Goal: Manage account settings

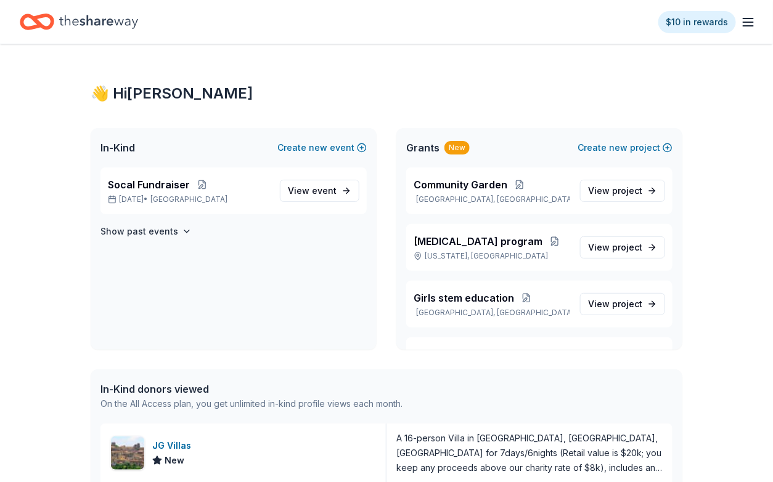
click at [751, 18] on line "button" at bounding box center [748, 18] width 10 height 0
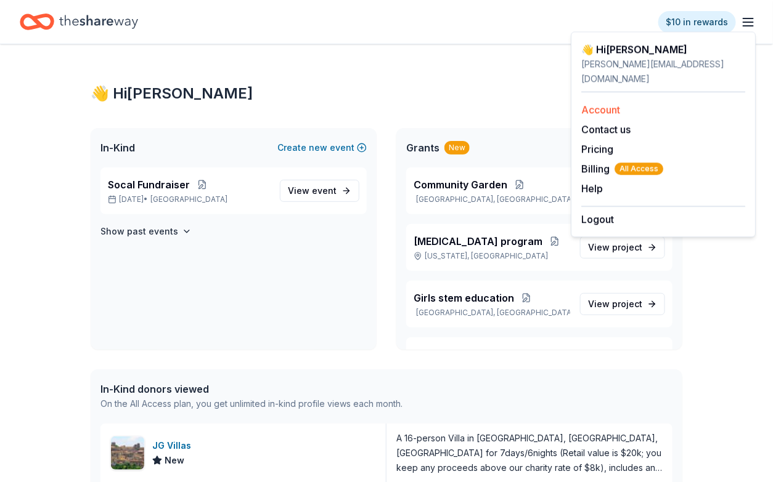
click at [608, 104] on link "Account" at bounding box center [600, 110] width 39 height 12
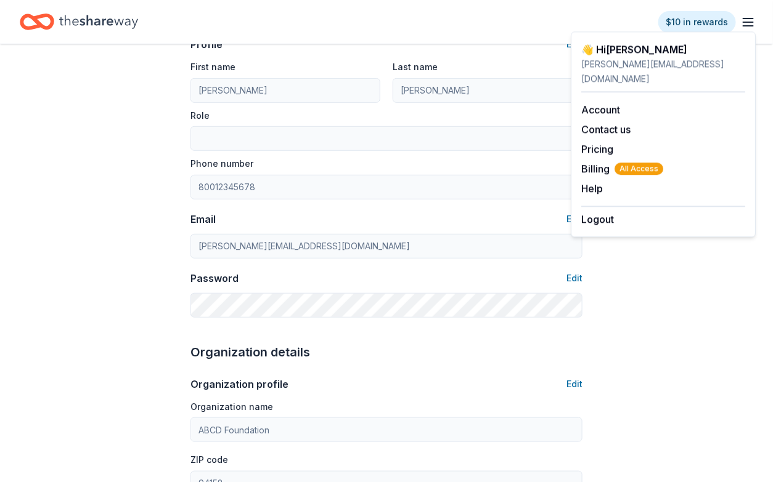
scroll to position [101, 0]
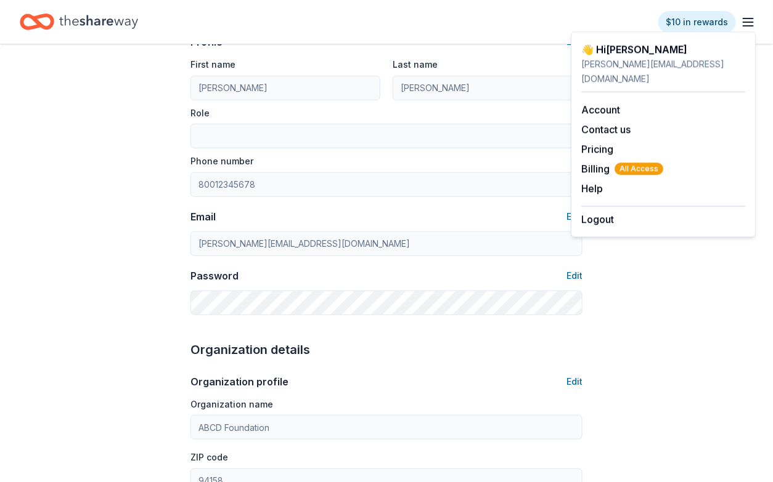
click at [428, 219] on div "Email Edit" at bounding box center [386, 217] width 392 height 15
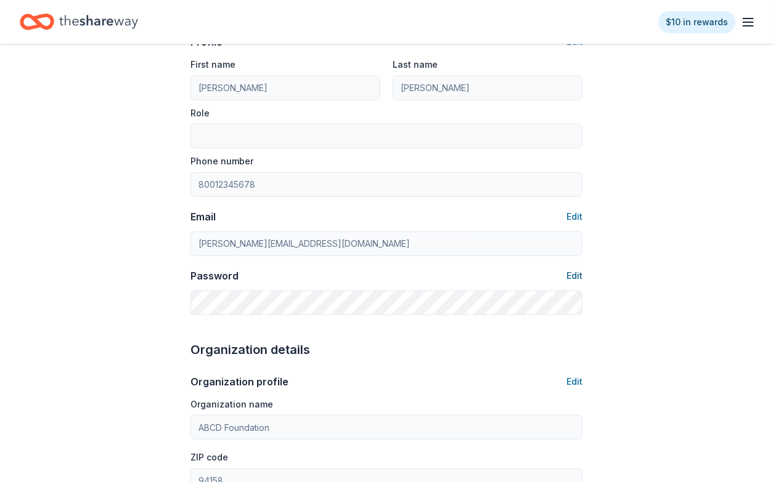
click at [578, 276] on button "Edit" at bounding box center [574, 276] width 16 height 15
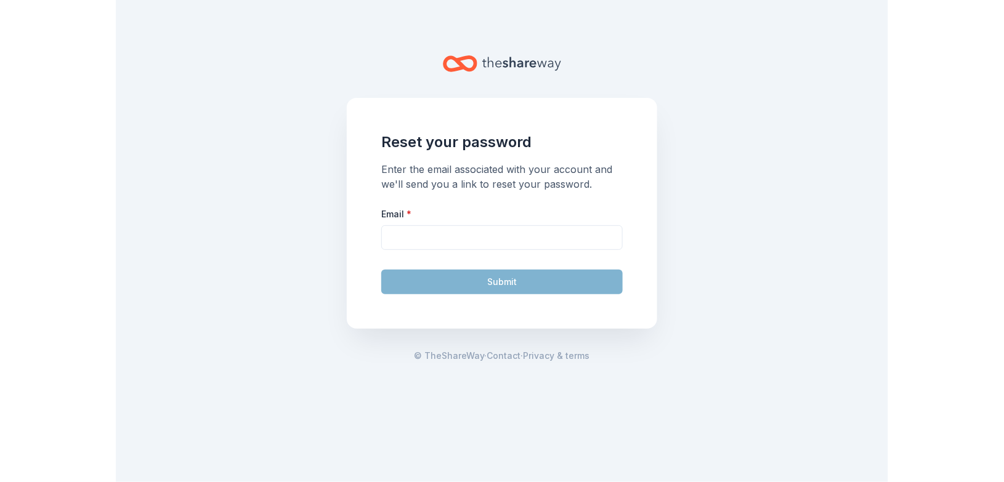
scroll to position [101, 0]
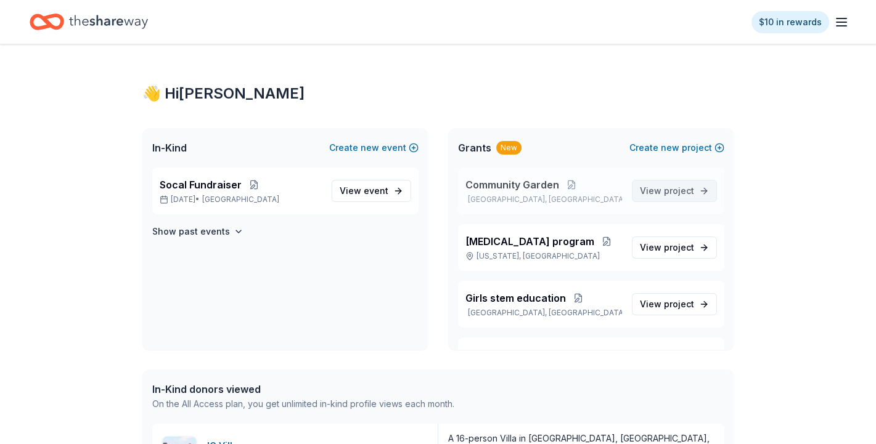
click at [672, 189] on span "project" at bounding box center [679, 190] width 30 height 10
